Goal: Find contact information: Find contact information

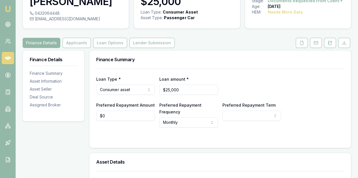
scroll to position [28, 0]
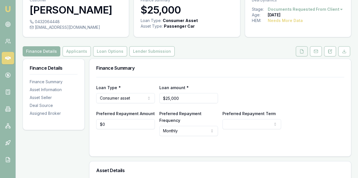
click at [301, 49] on icon at bounding box center [301, 51] width 3 height 4
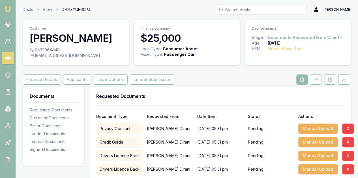
scroll to position [57, 0]
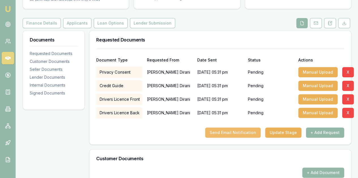
click at [240, 132] on button "Send Email Notification" at bounding box center [232, 133] width 55 height 10
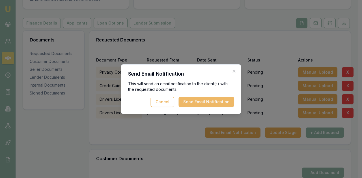
click at [200, 100] on button "Send Email Notification" at bounding box center [206, 102] width 55 height 10
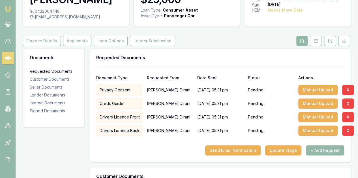
scroll to position [0, 0]
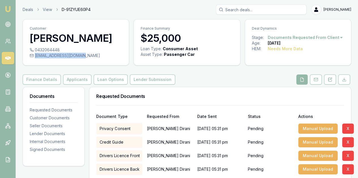
drag, startPoint x: 35, startPoint y: 55, endPoint x: 78, endPoint y: 57, distance: 43.3
click at [78, 57] on div "hadi.dirani@icloud.com" at bounding box center [76, 56] width 92 height 6
copy div "hadi.dirani@icloud.com"
